Goal: Task Accomplishment & Management: Complete application form

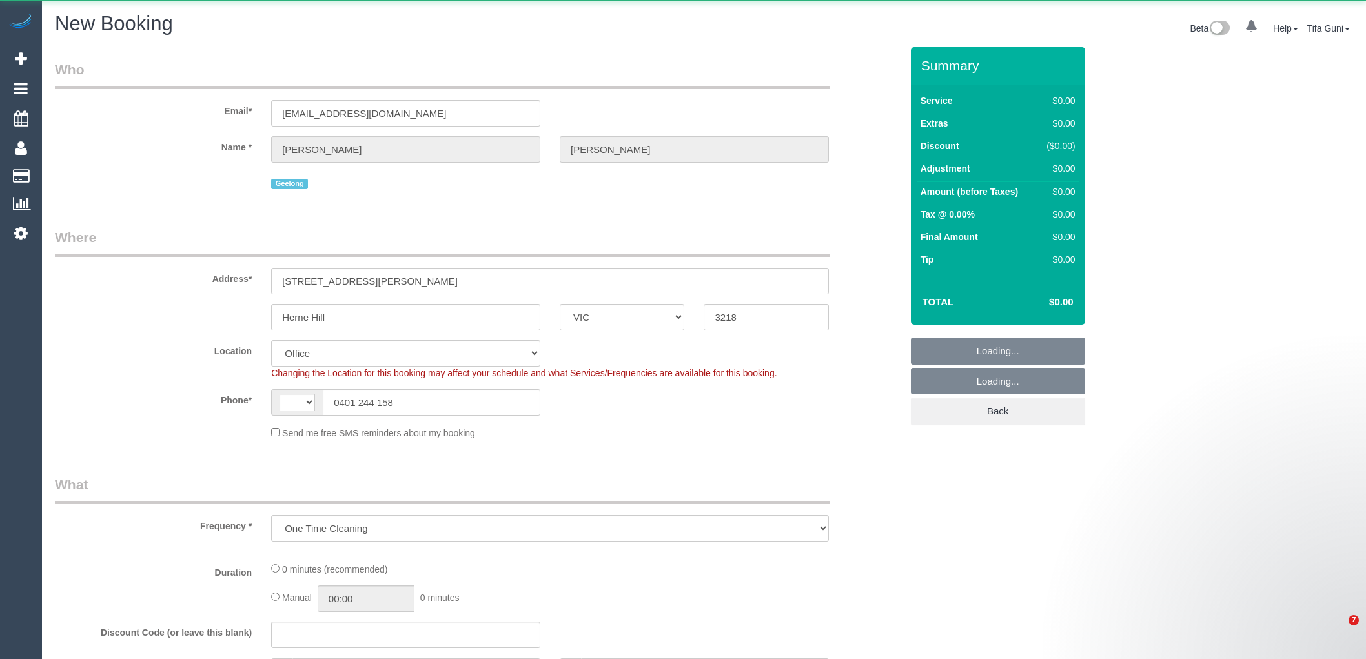
select select "VIC"
select select "object:1286"
select select "string:AU"
select select "string:stripe-pm_1RwEqV2GScqysDRVIKE0oI86"
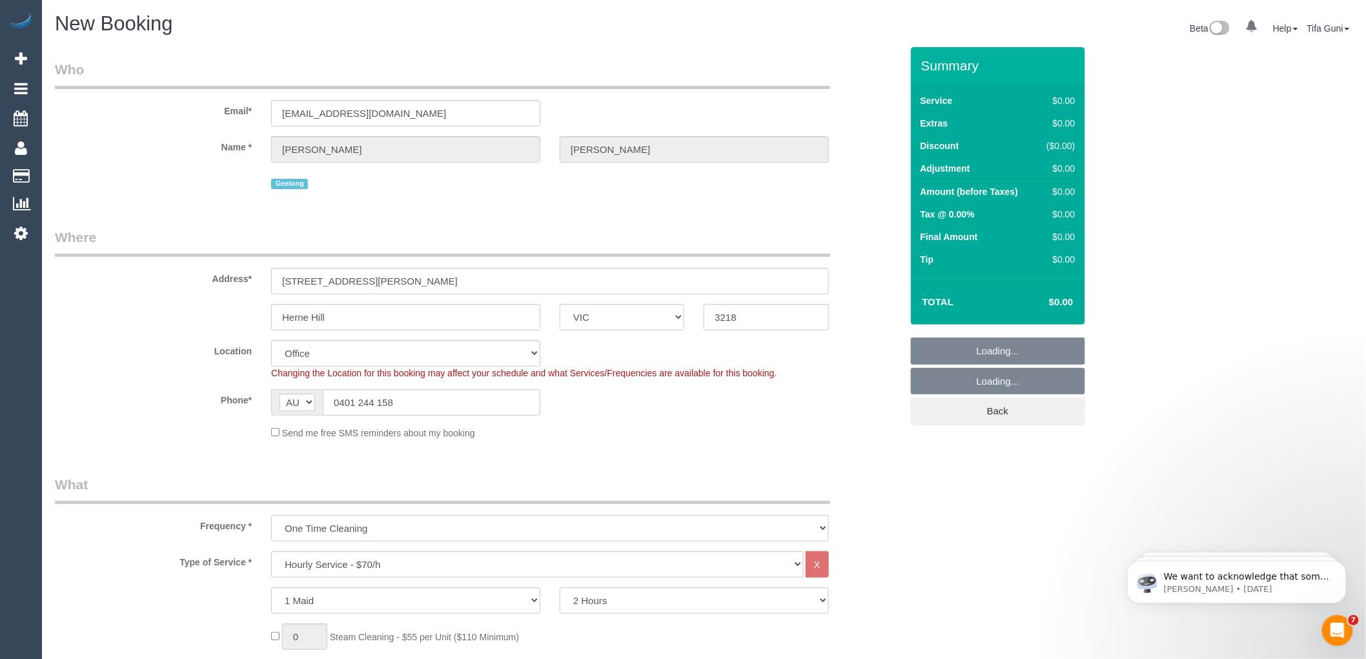
select select "121"
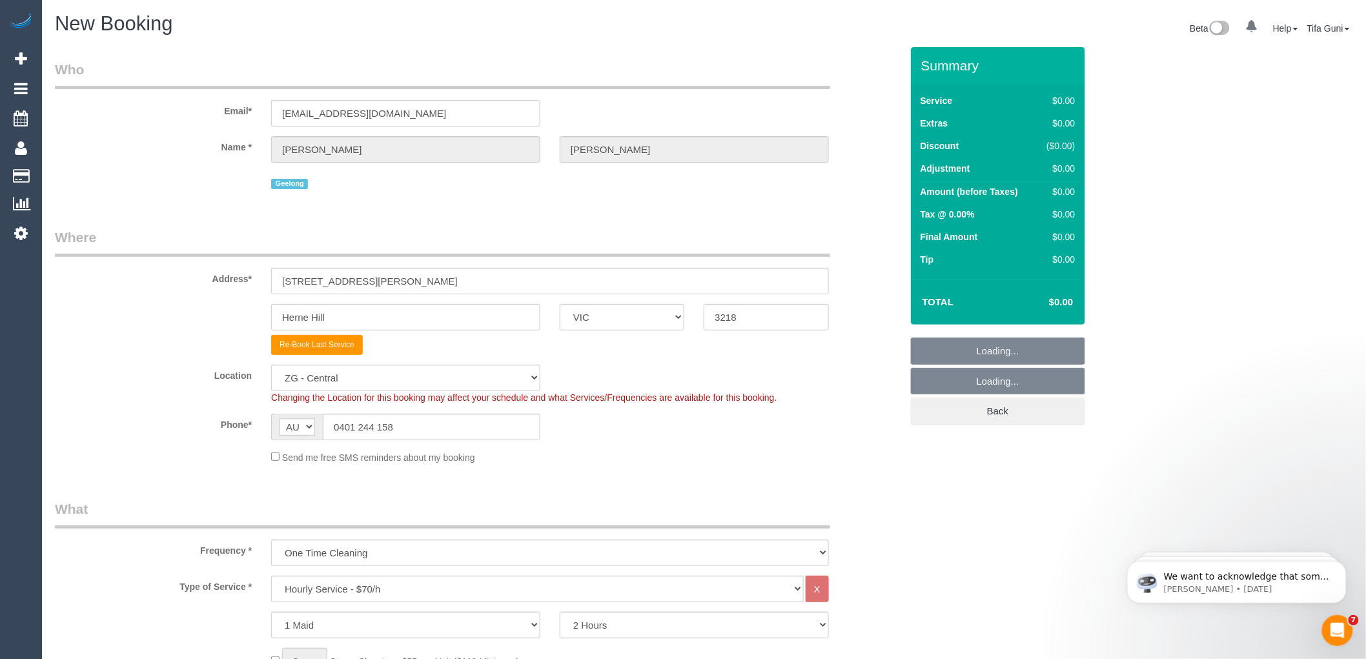
select select "object:2587"
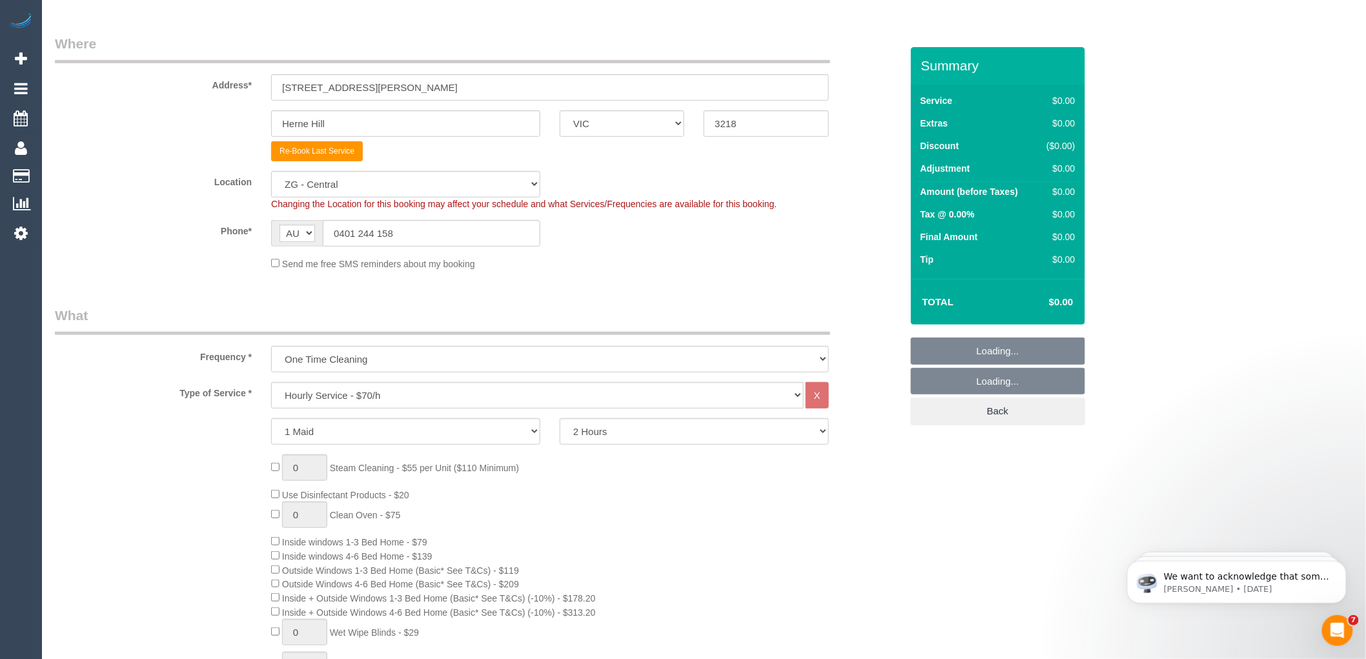
scroll to position [215, 0]
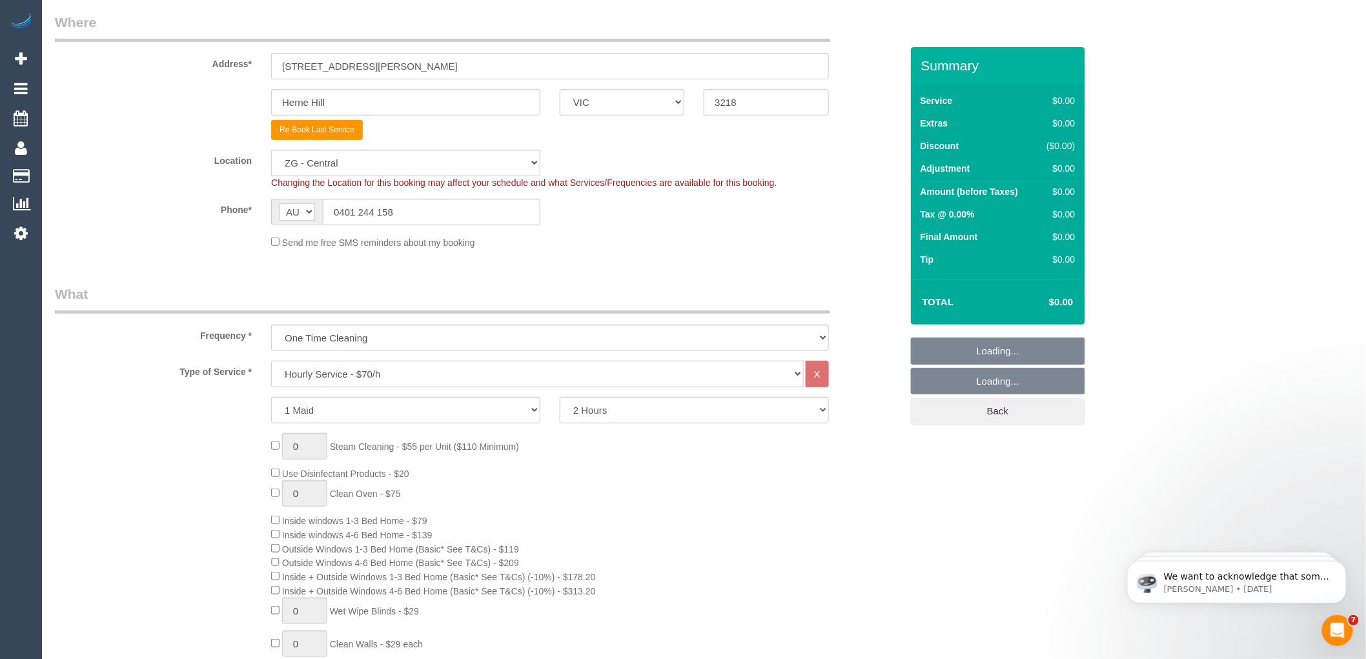
drag, startPoint x: 374, startPoint y: 378, endPoint x: 371, endPoint y: 364, distance: 14.6
click at [374, 378] on select "Hourly Service - $70/h Hourly Service - $65/h Hourly Service - $60/h Hourly Ser…" at bounding box center [537, 374] width 532 height 26
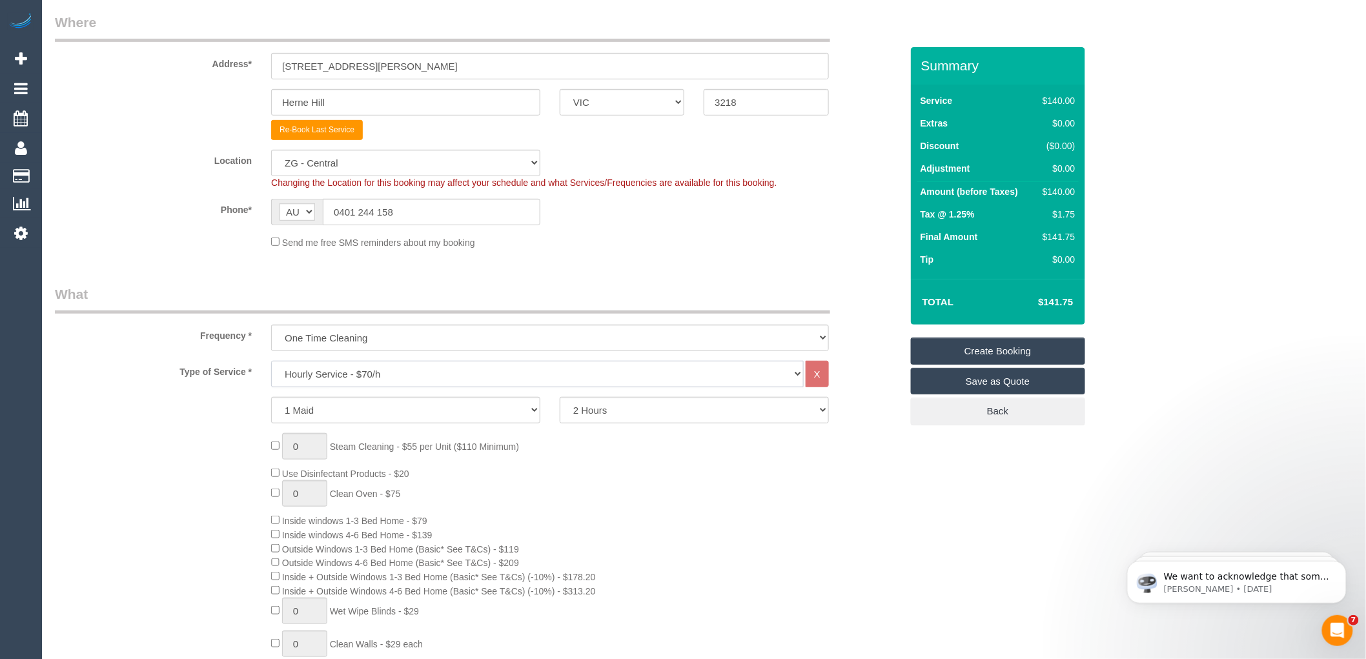
select select "213"
click at [271, 363] on select "Hourly Service - $70/h Hourly Service - $65/h Hourly Service - $60/h Hourly Ser…" at bounding box center [537, 374] width 532 height 26
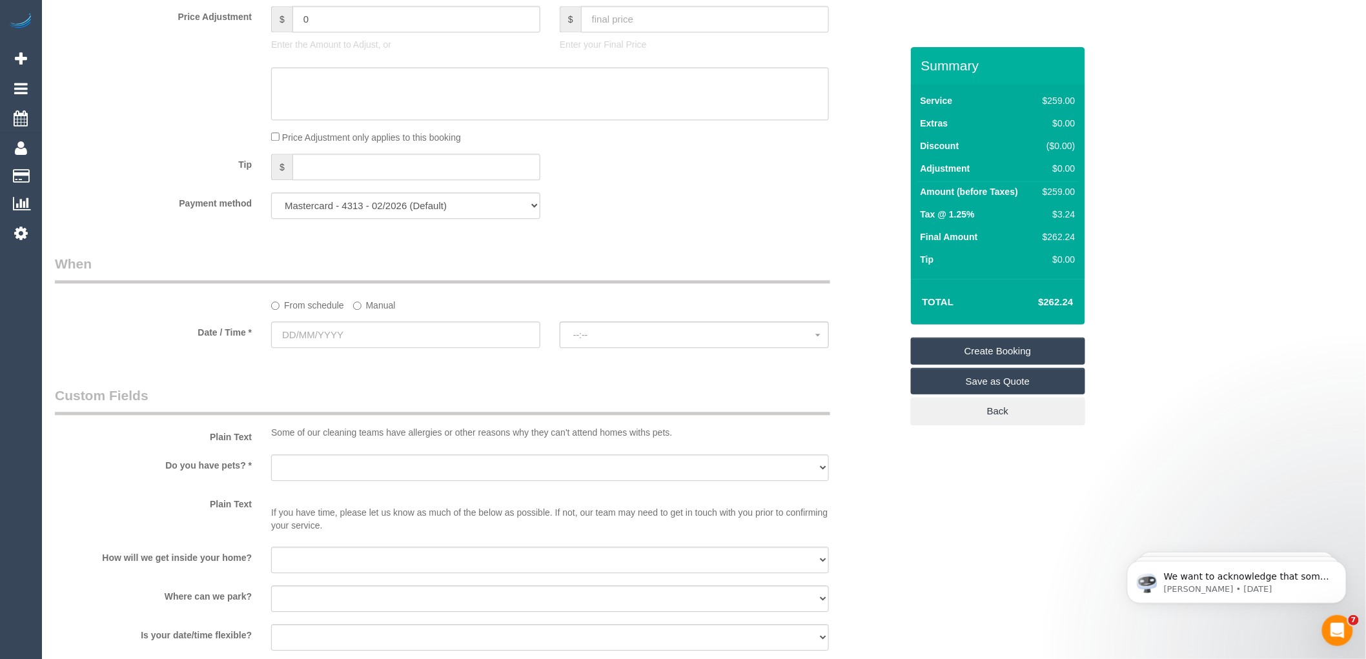
scroll to position [1291, 0]
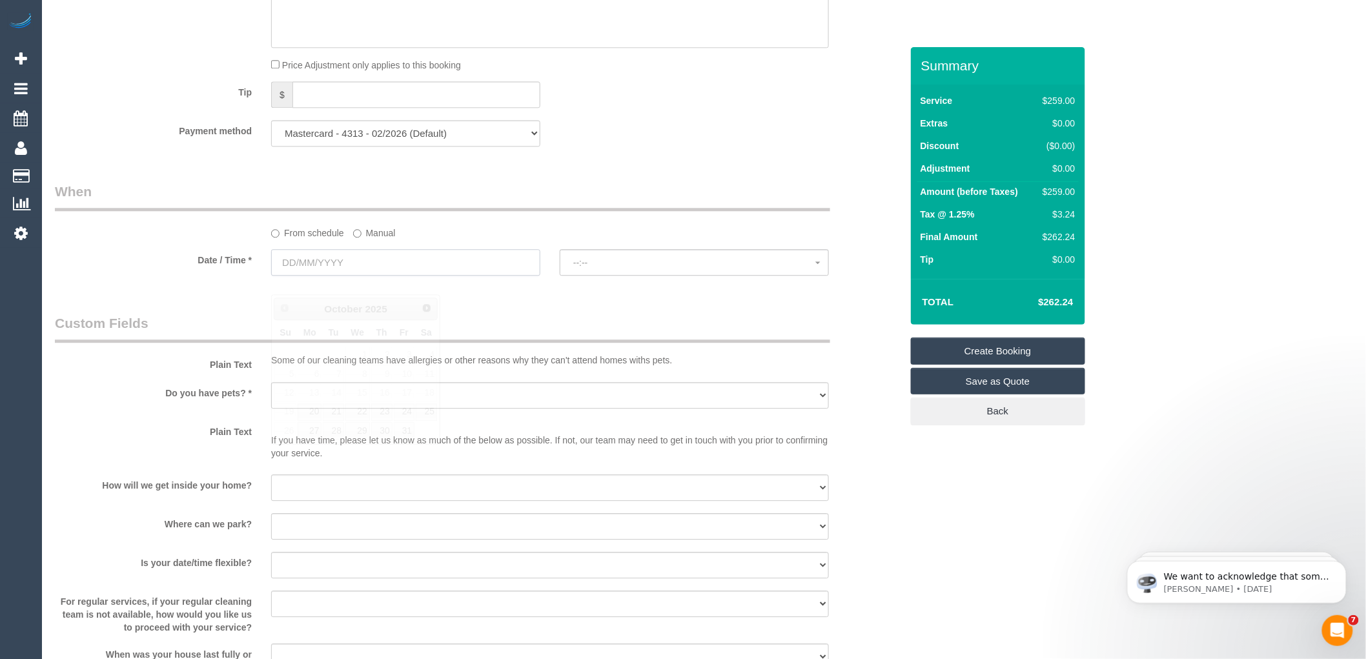
click at [308, 276] on input "text" at bounding box center [405, 262] width 269 height 26
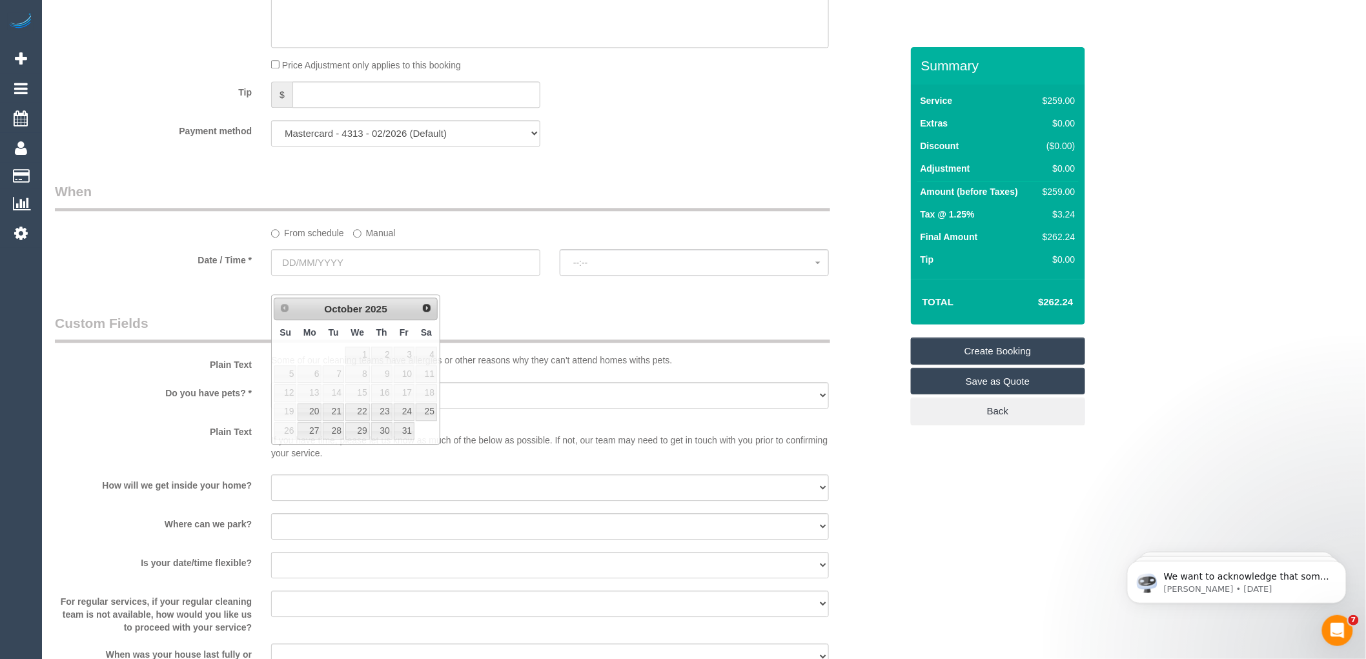
click at [591, 338] on legend "Custom Fields" at bounding box center [442, 328] width 775 height 29
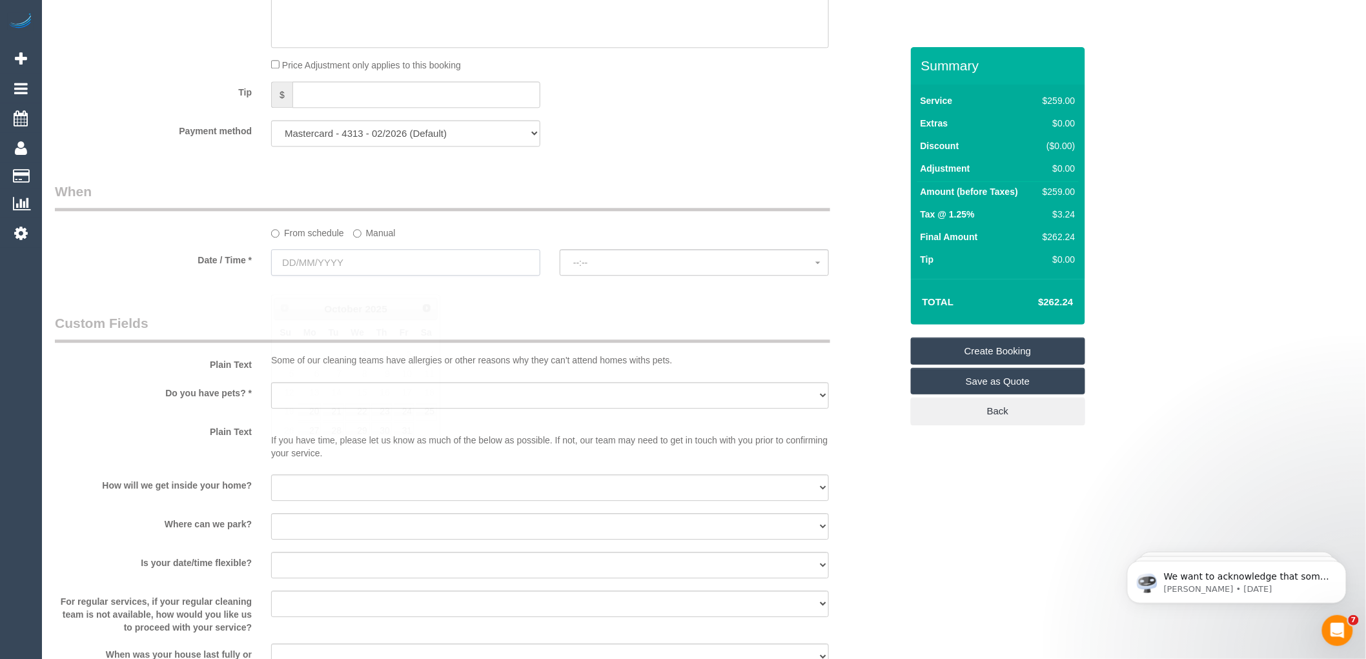
click at [331, 270] on input "text" at bounding box center [405, 262] width 269 height 26
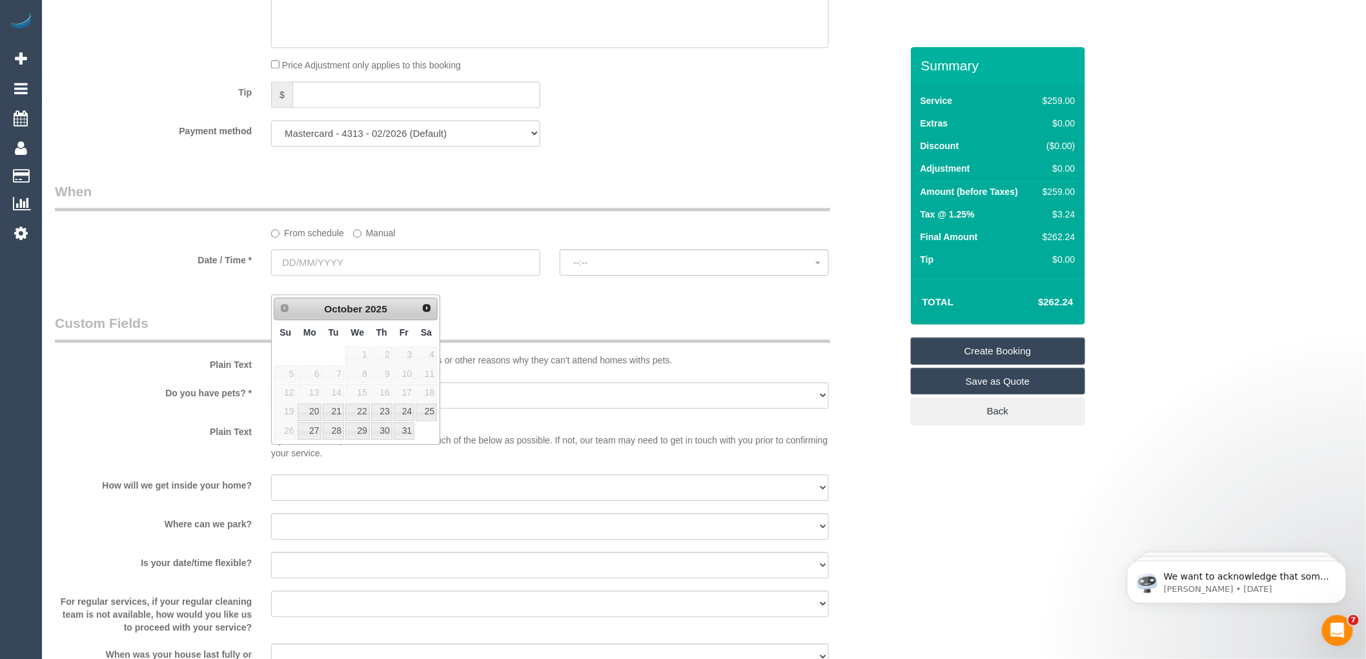
click at [702, 147] on div "Payment method Mastercard - 4313 - 02/2026 (Default) Add Credit Card ──────────…" at bounding box center [477, 133] width 865 height 26
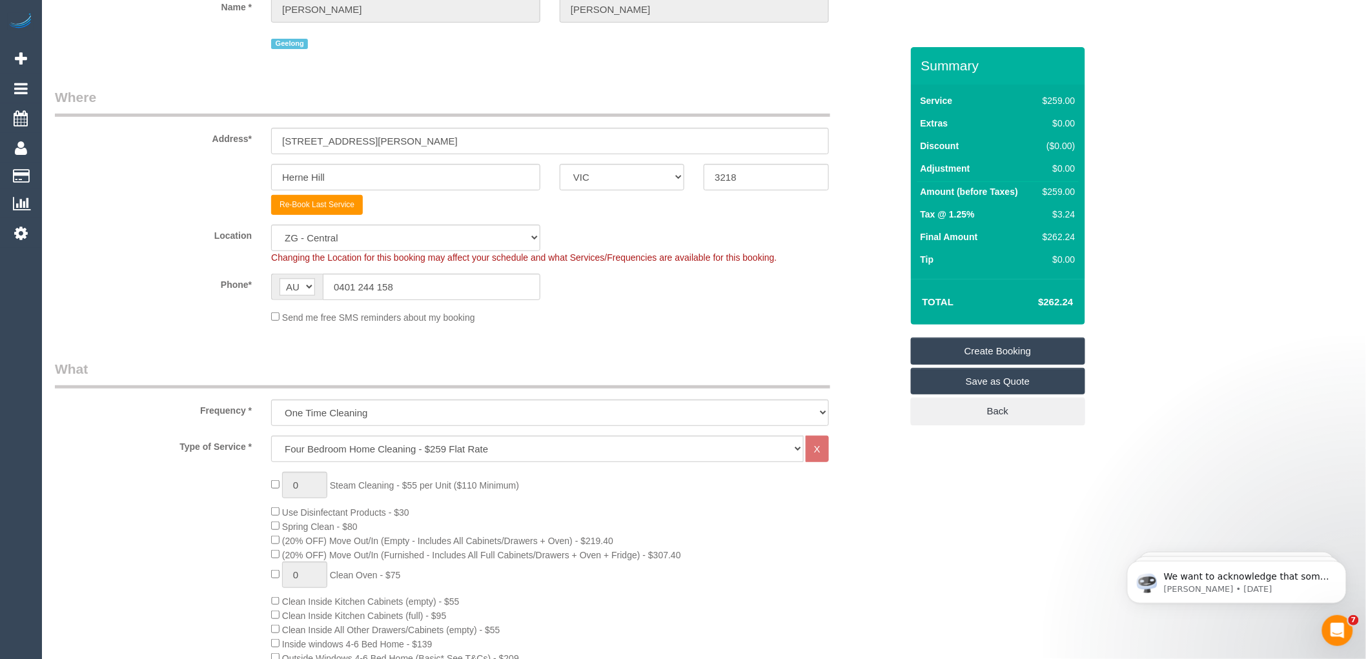
scroll to position [0, 0]
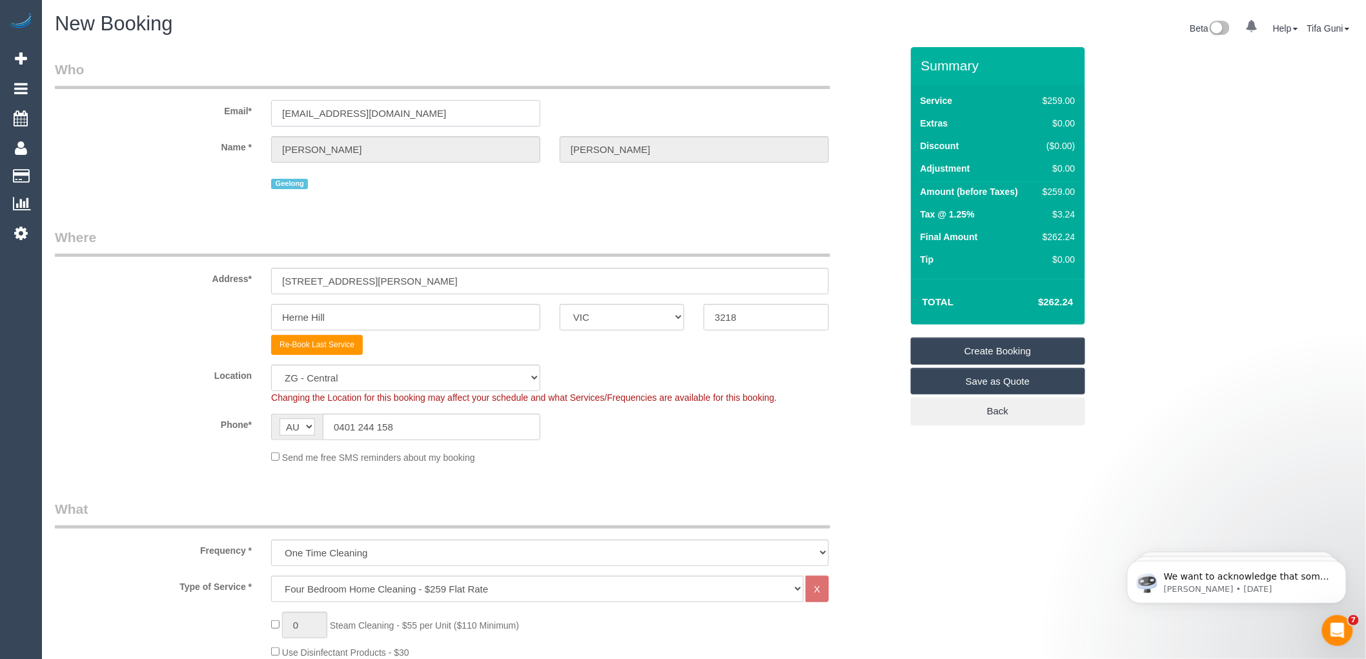
drag, startPoint x: 409, startPoint y: 106, endPoint x: 228, endPoint y: 125, distance: 181.0
click at [228, 125] on div "Email* adrianadan01@gmail.com" at bounding box center [477, 93] width 865 height 66
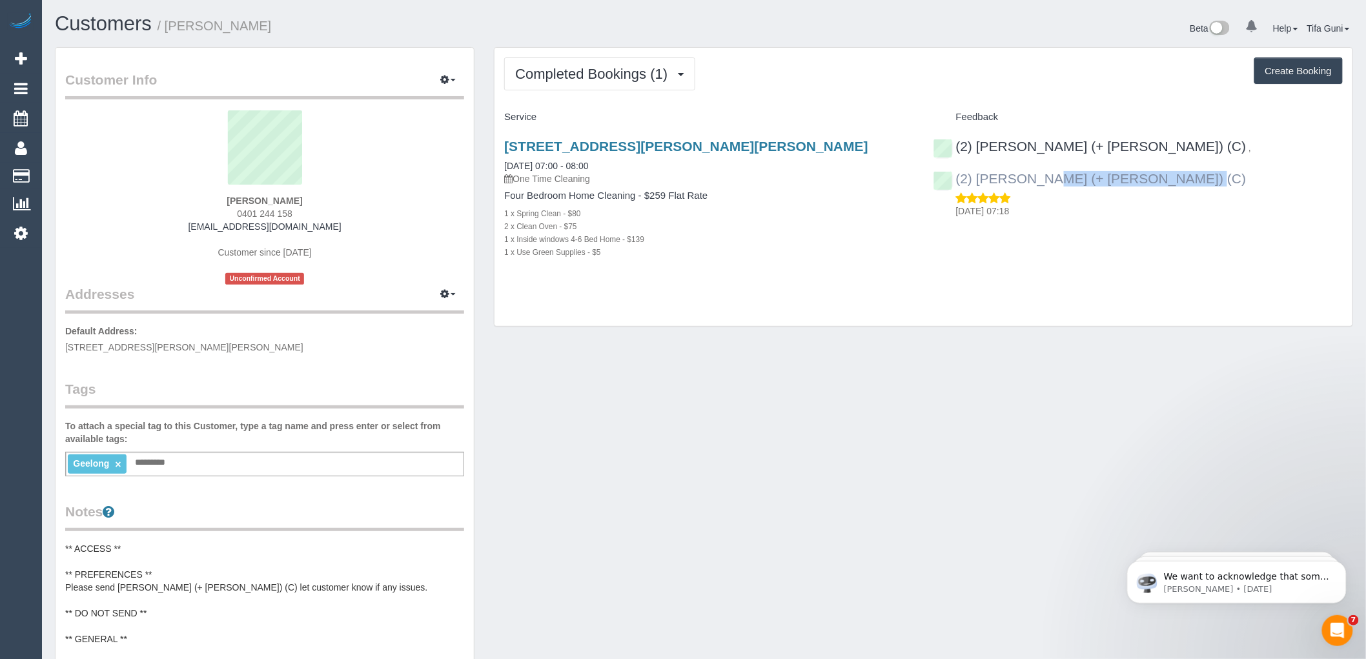
drag, startPoint x: 1306, startPoint y: 145, endPoint x: 1157, endPoint y: 147, distance: 149.1
click at [1157, 147] on div "(2) Chirag (+ Shachi) (C) , (2) Shachi (+ Chirag) (C) 20/08/2025 07:18" at bounding box center [1138, 176] width 429 height 96
copy link "Shachi (+ Chirag) (C)"
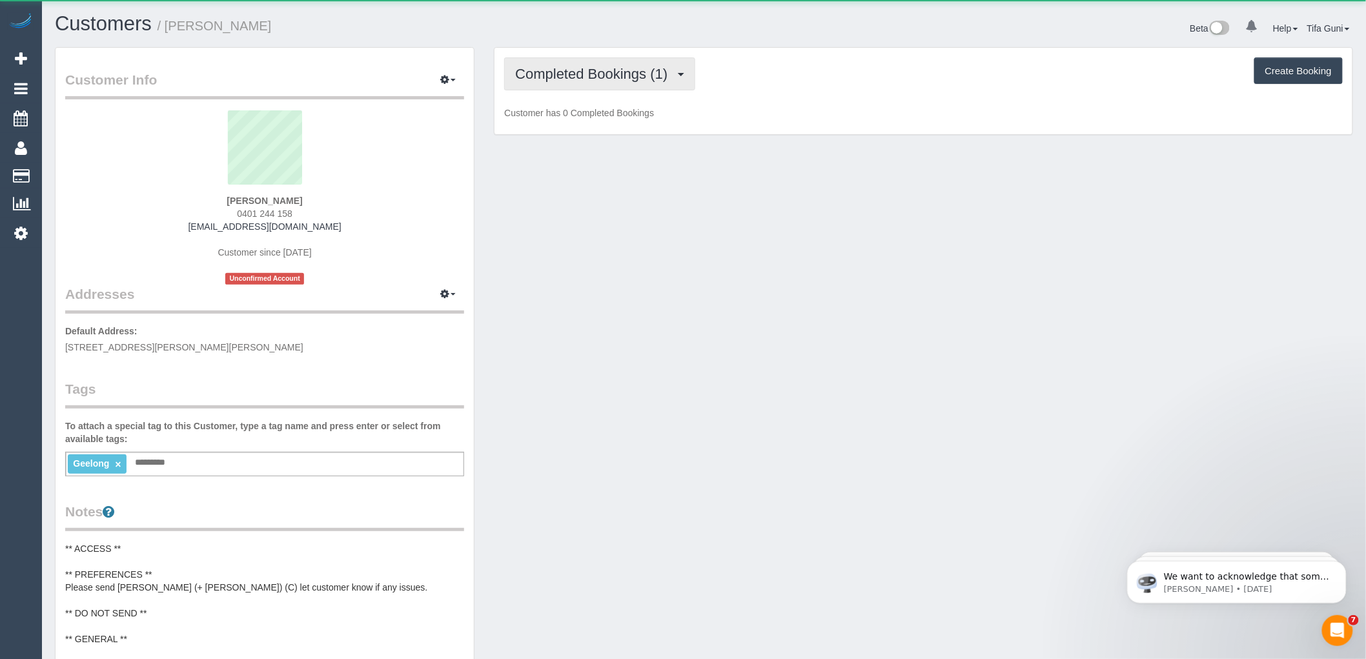
click at [581, 74] on span "Completed Bookings (1)" at bounding box center [594, 74] width 159 height 16
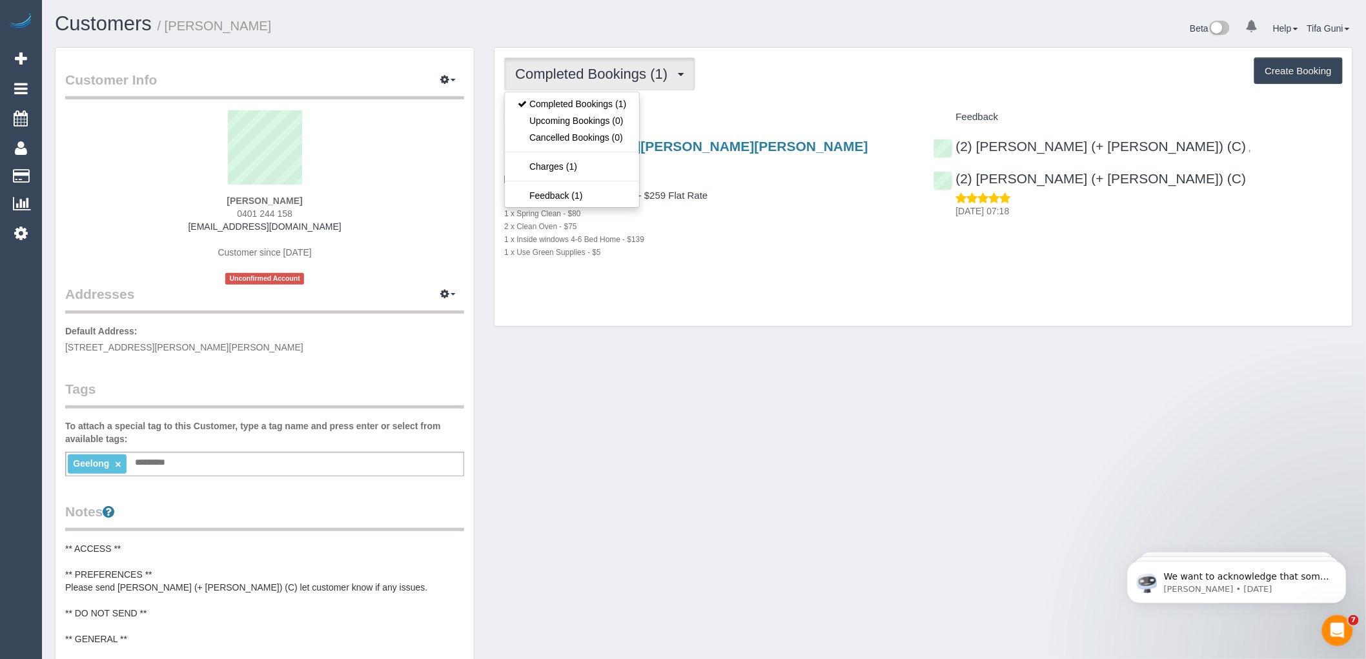
click at [875, 308] on div "Completed Bookings (1) Completed Bookings (1) Upcoming Bookings (0) Cancelled B…" at bounding box center [923, 187] width 858 height 279
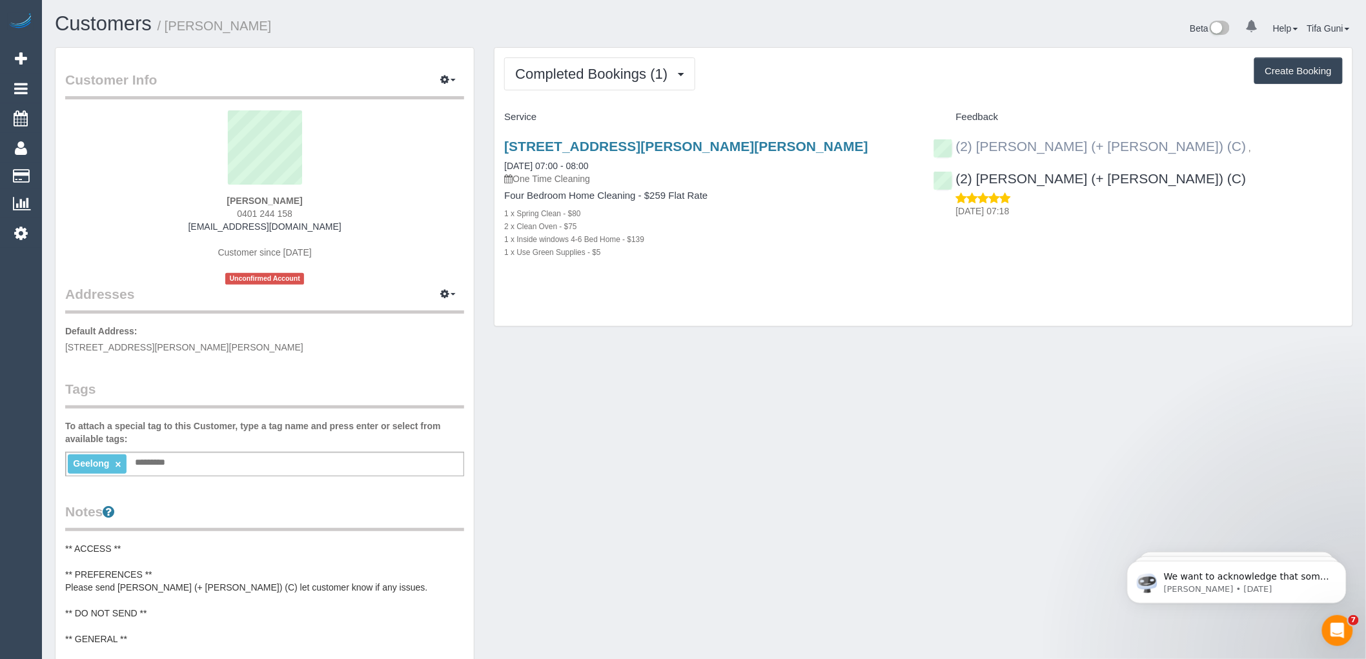
drag, startPoint x: 1110, startPoint y: 143, endPoint x: 971, endPoint y: 152, distance: 139.7
click at [971, 152] on div "(2) Chirag (+ Shachi) (C) ," at bounding box center [1095, 146] width 325 height 15
copy div "Chirag (+ Shachi) (C) ,"
drag, startPoint x: 332, startPoint y: 223, endPoint x: 203, endPoint y: 228, distance: 128.5
click at [203, 228] on div "[PERSON_NAME] 0401 244 158 [EMAIL_ADDRESS][DOMAIN_NAME] Customer since [DATE] U…" at bounding box center [264, 197] width 399 height 174
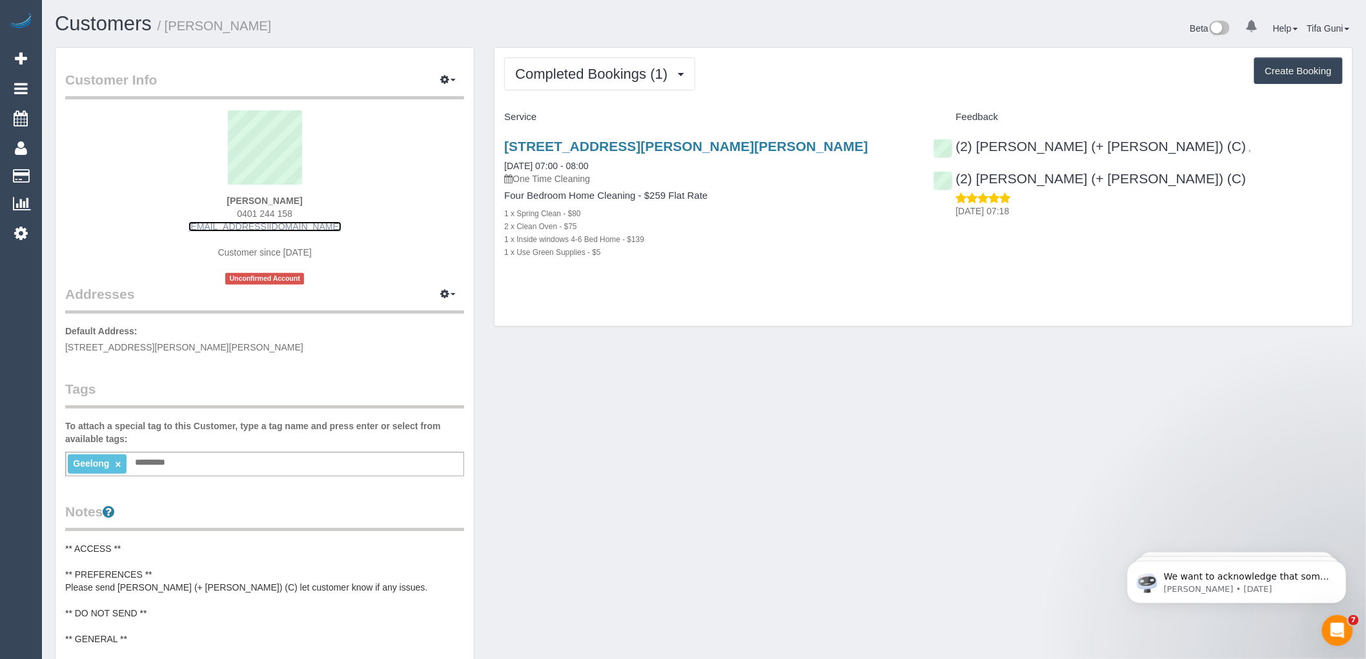
copy link "[EMAIL_ADDRESS][DOMAIN_NAME]"
click at [790, 278] on div "[STREET_ADDRESS][PERSON_NAME][PERSON_NAME] [DATE] 07:00 - 08:00 One Time Cleani…" at bounding box center [708, 206] width 429 height 156
